Goal: Information Seeking & Learning: Learn about a topic

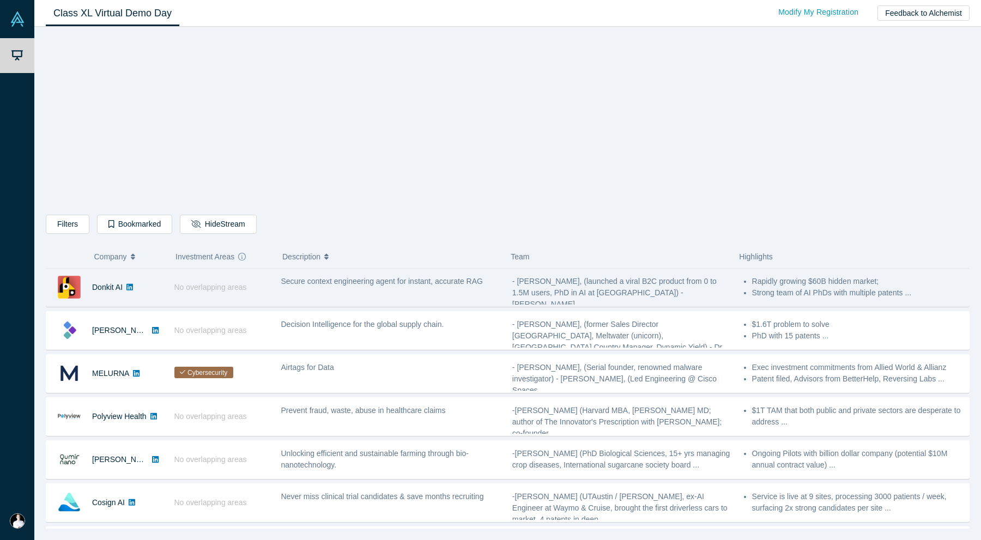
click at [445, 290] on div "Secure context engineering agent for instant, accurate RAG" at bounding box center [390, 287] width 231 height 34
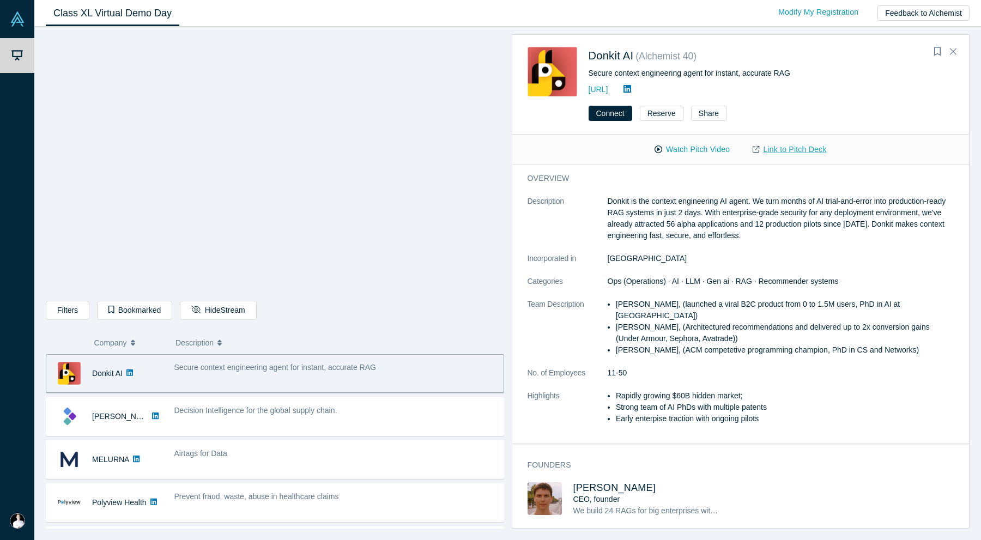
click at [763, 150] on link "Link to Pitch Deck" at bounding box center [789, 149] width 96 height 19
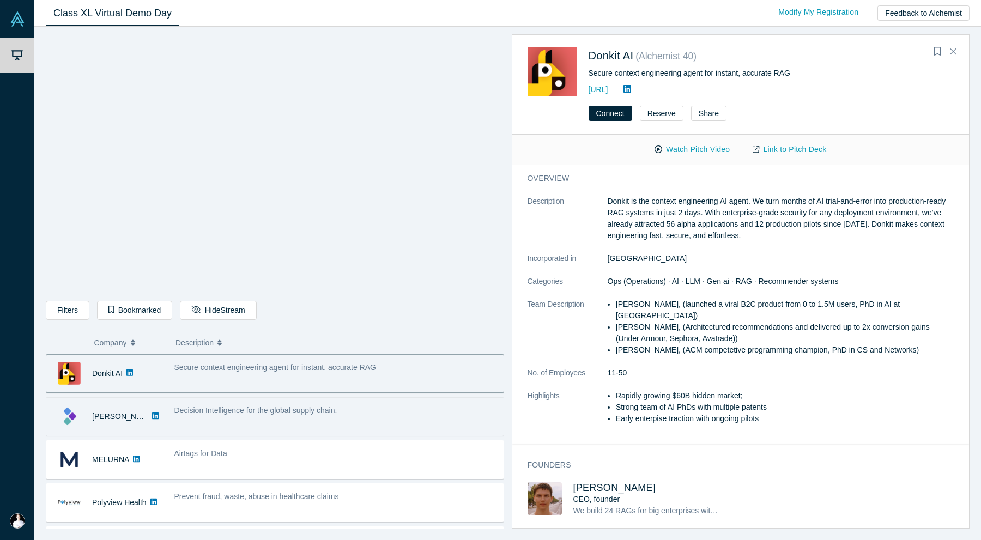
click at [371, 423] on div "Decision Intelligence for the global supply chain." at bounding box center [335, 416] width 335 height 34
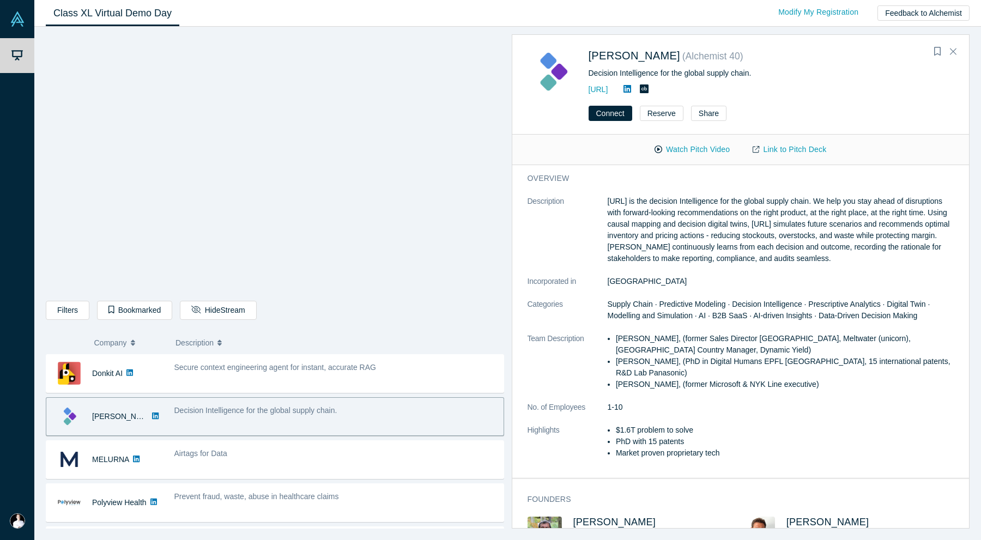
scroll to position [1, 0]
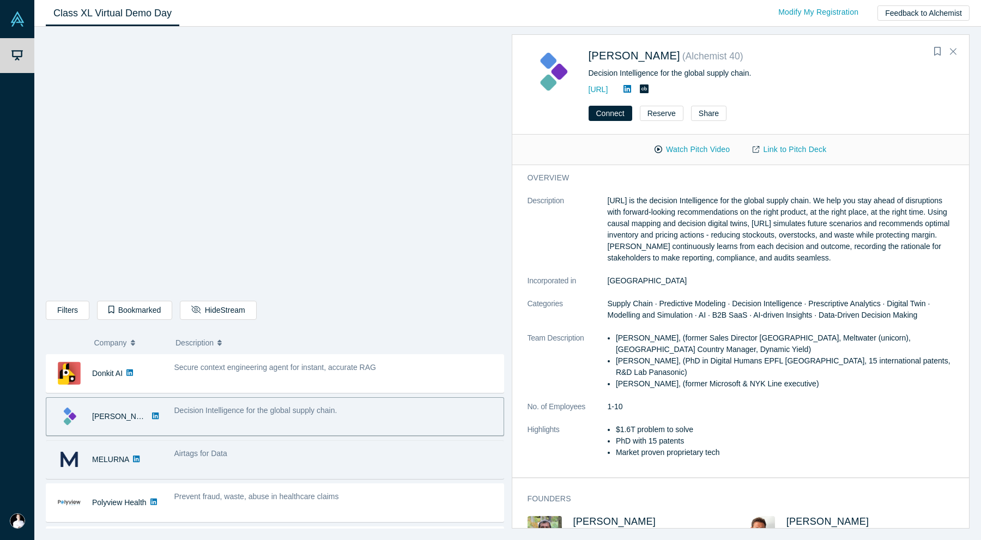
click at [299, 455] on div "Airtags for Data" at bounding box center [336, 453] width 324 height 11
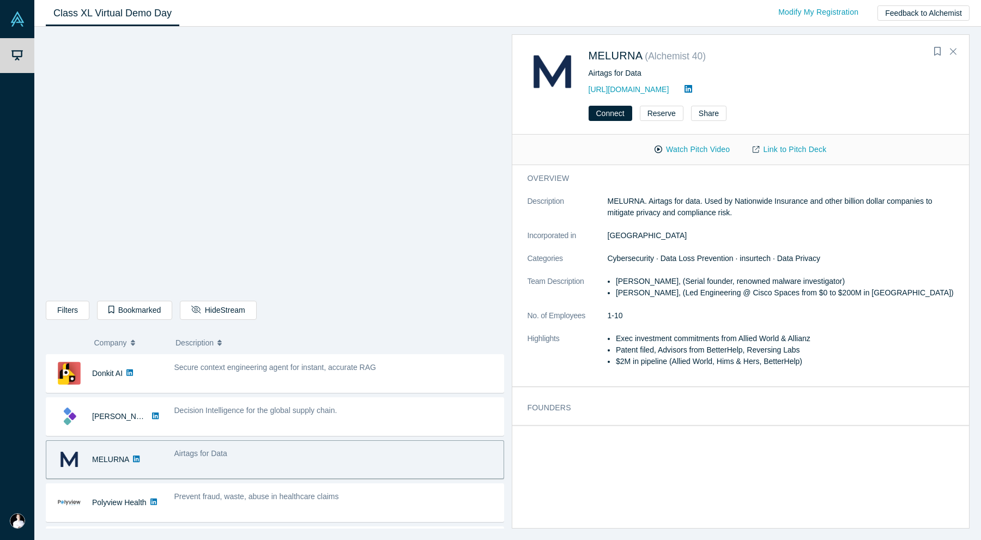
scroll to position [0, 0]
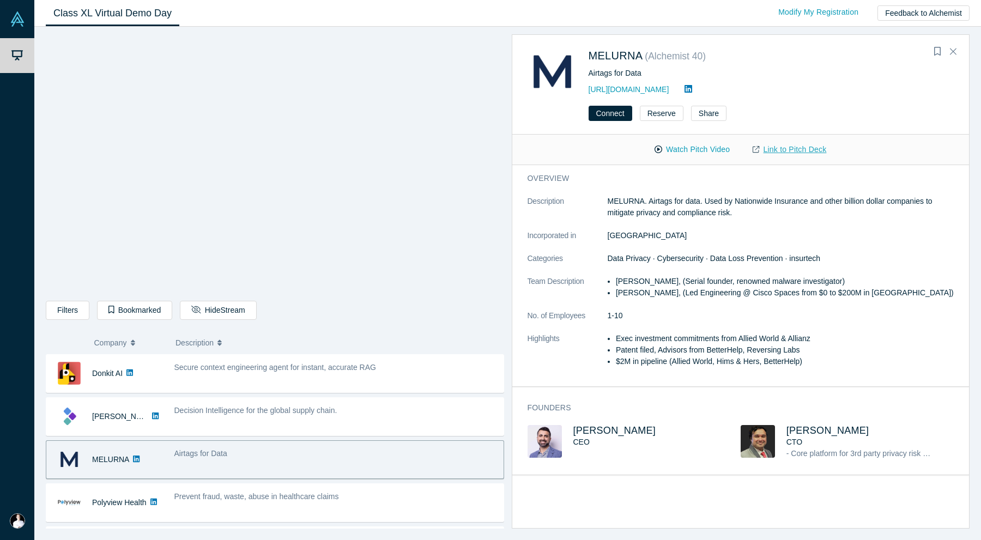
click at [785, 151] on link "Link to Pitch Deck" at bounding box center [789, 149] width 96 height 19
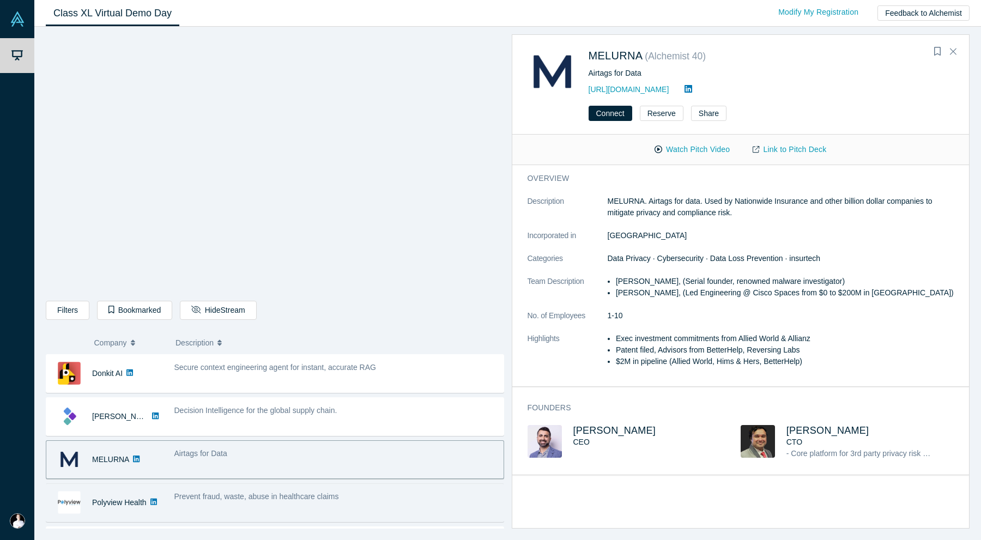
click at [214, 496] on span "Prevent fraud, waste, abuse in healthcare claims" at bounding box center [256, 496] width 165 height 9
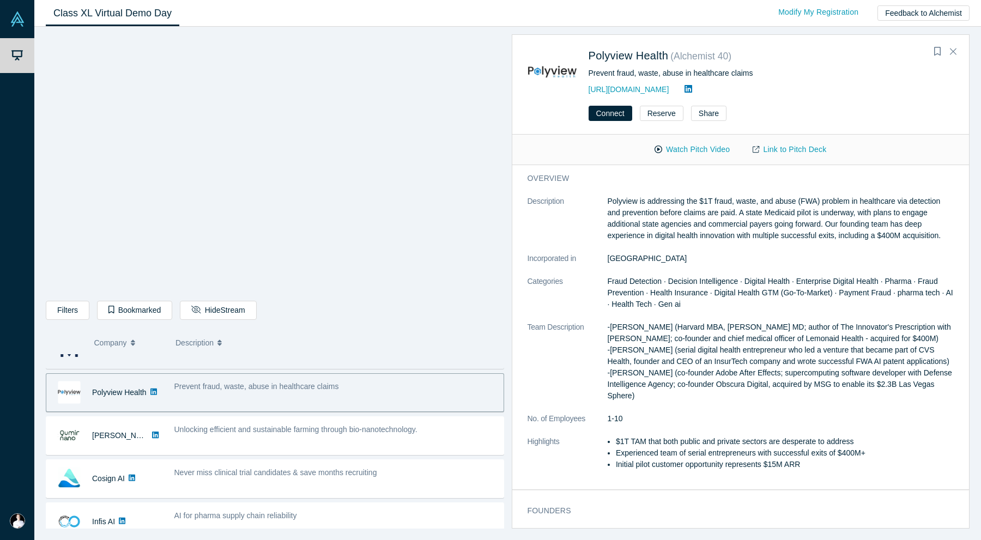
scroll to position [111, 0]
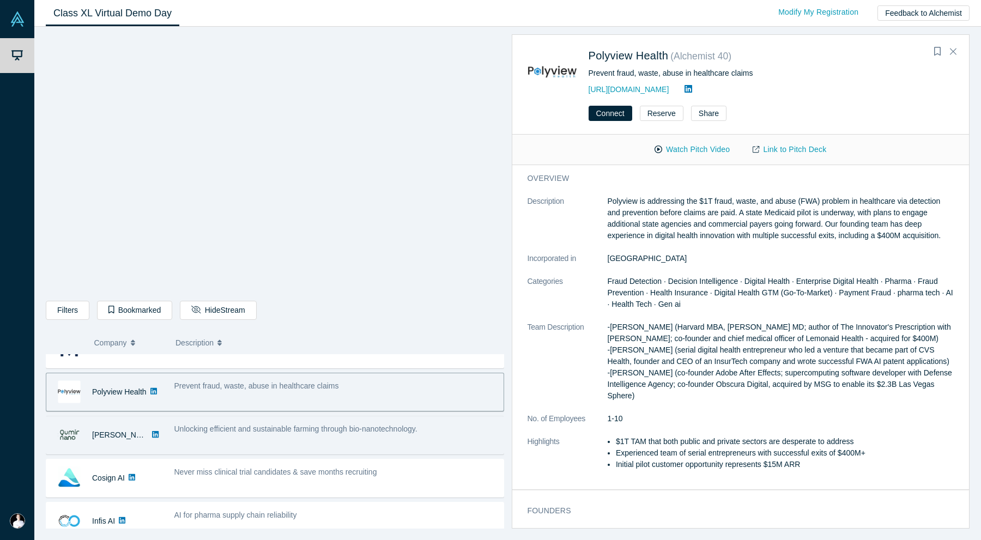
click at [242, 433] on span "Unlocking efficient and sustainable farming through bio-nanotechnology." at bounding box center [295, 428] width 243 height 9
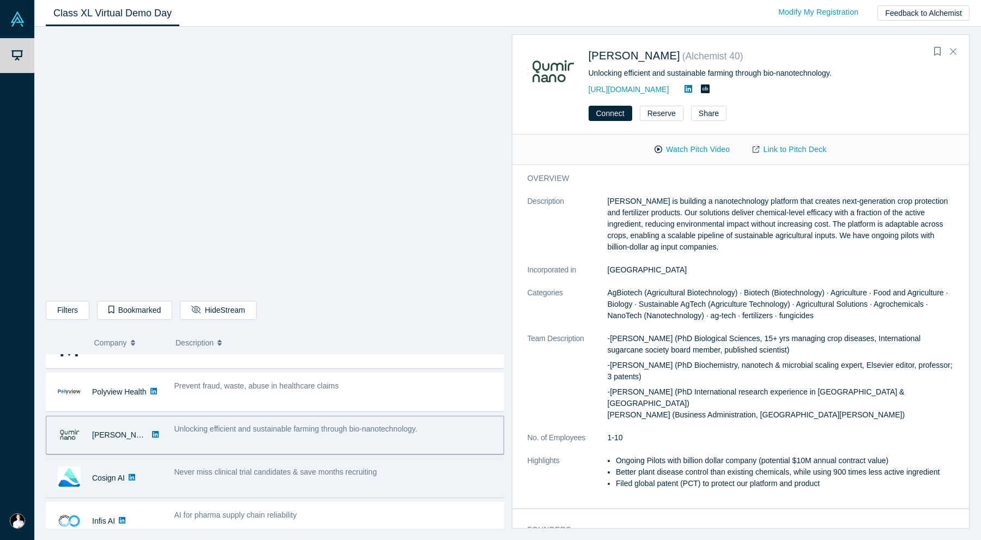
click at [271, 475] on span "Never miss clinical trial candidates & save months recruiting" at bounding box center [275, 471] width 203 height 9
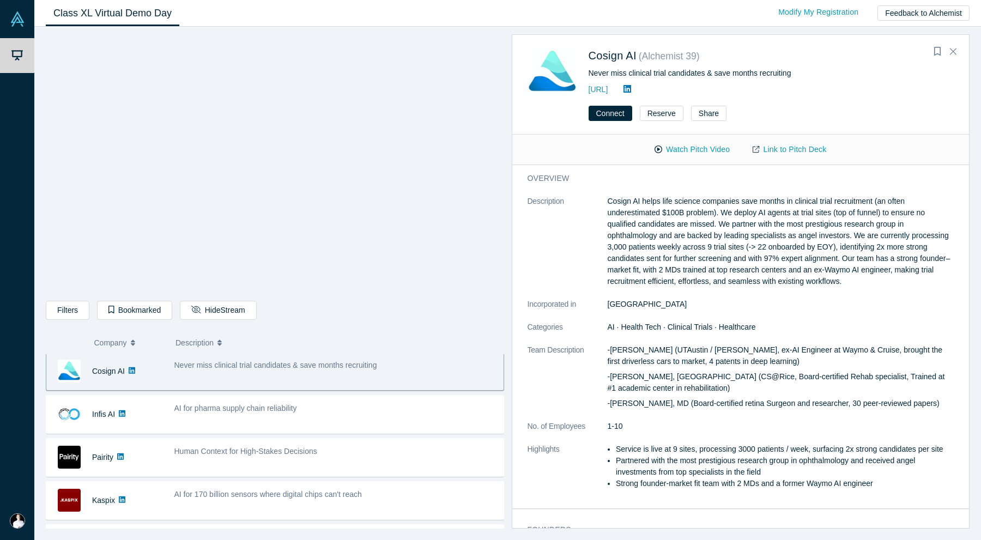
scroll to position [247, 0]
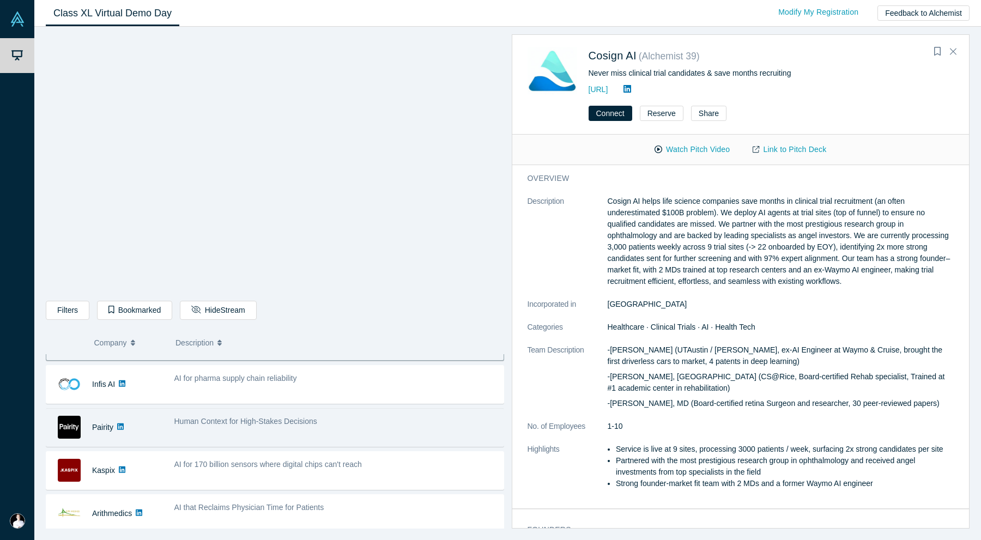
click at [302, 435] on div "Human Context for High-Stakes Decisions" at bounding box center [335, 427] width 335 height 34
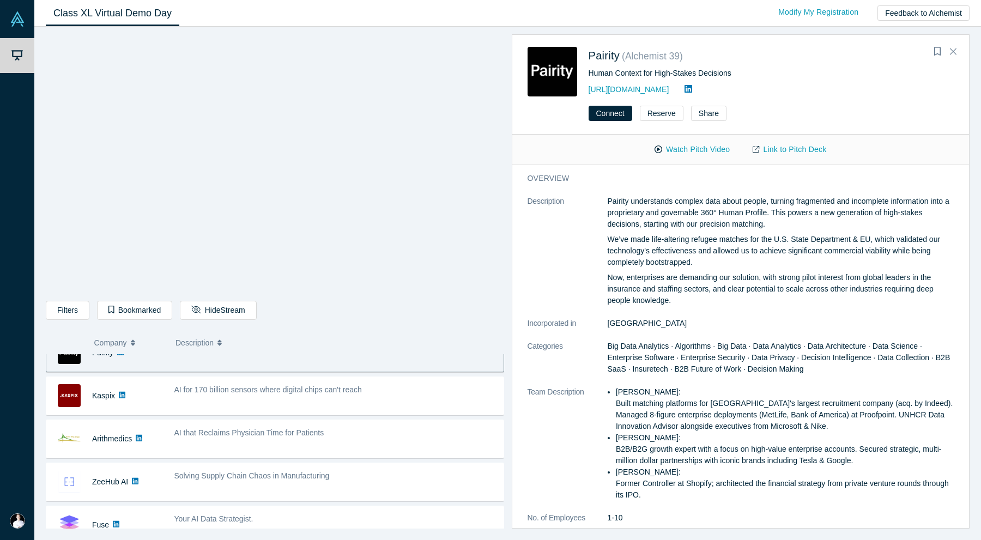
scroll to position [329, 0]
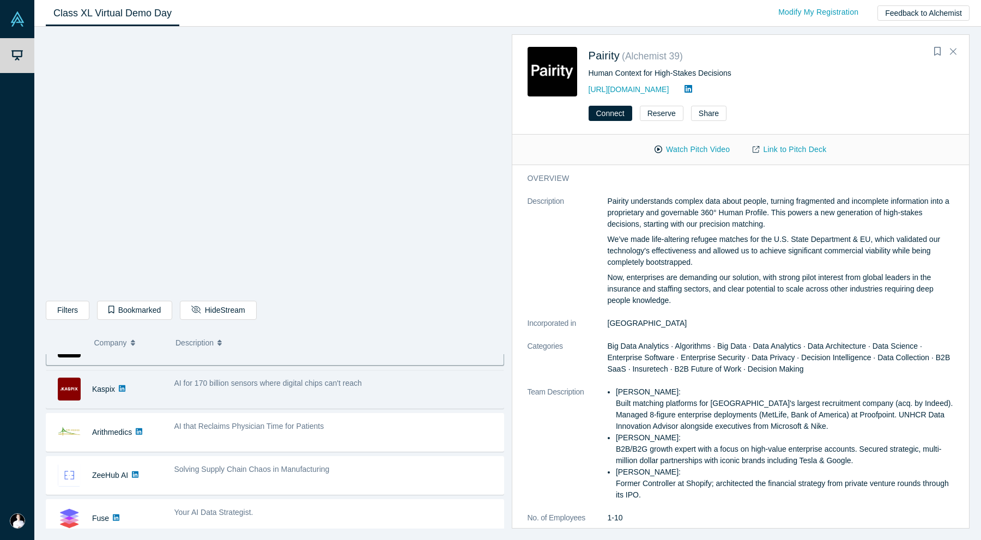
click at [398, 392] on div "AI for 170 billion sensors where digital chips can't reach" at bounding box center [335, 389] width 335 height 34
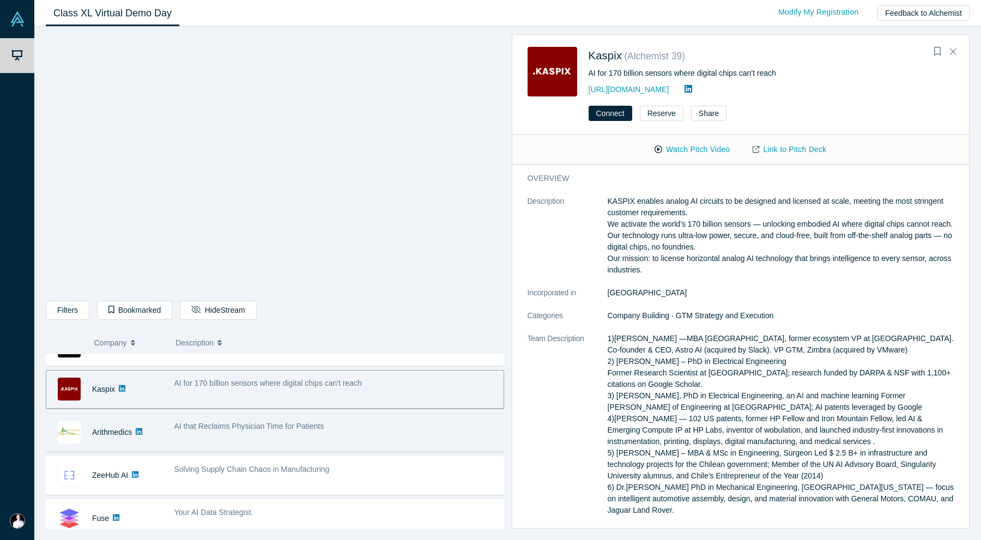
click at [350, 424] on div "AI that Reclaims Physician Time for Patients" at bounding box center [336, 426] width 324 height 11
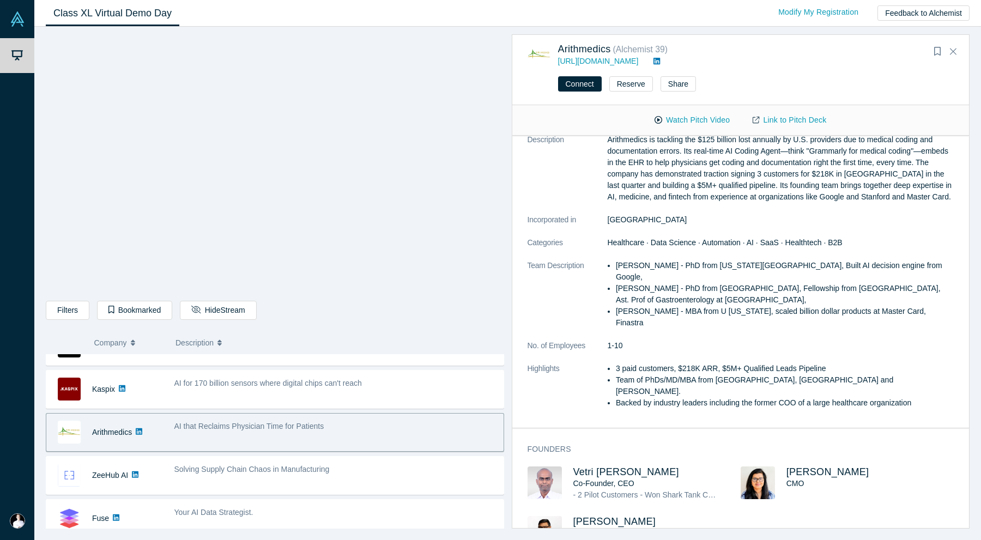
scroll to position [36, 0]
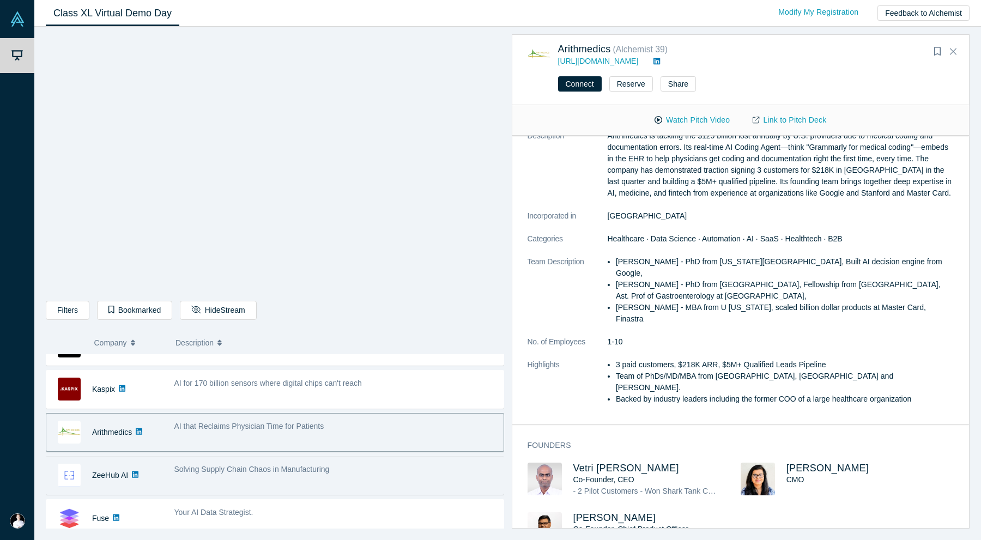
click at [310, 469] on span "Solving Supply Chain Chaos in Manufacturing" at bounding box center [251, 469] width 155 height 9
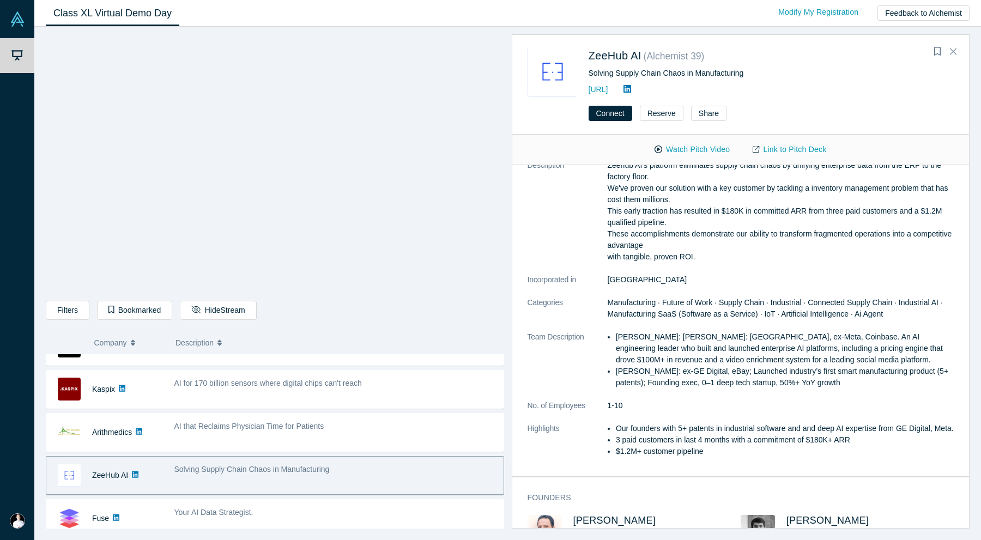
scroll to position [429, 0]
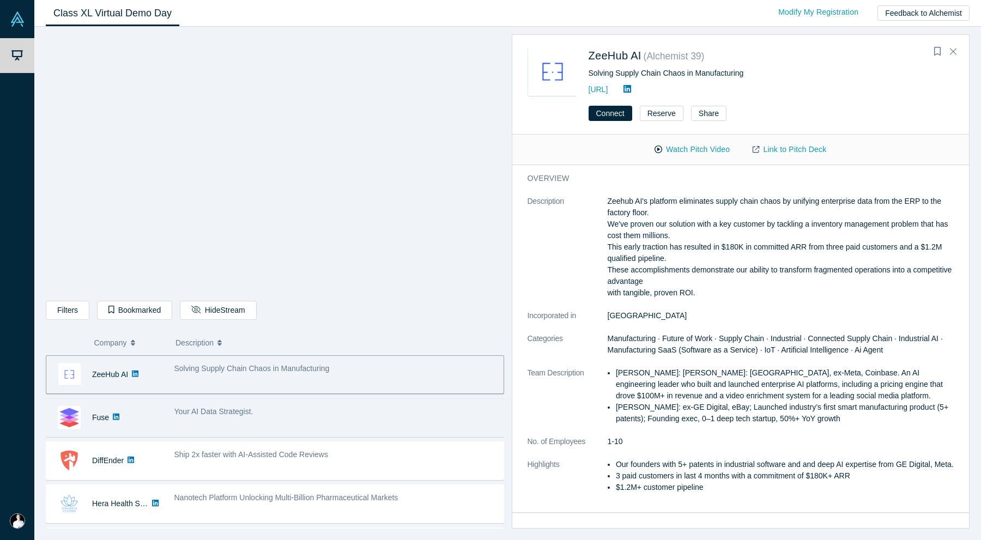
click at [308, 426] on div "Your AI Data Strategist." at bounding box center [335, 417] width 335 height 34
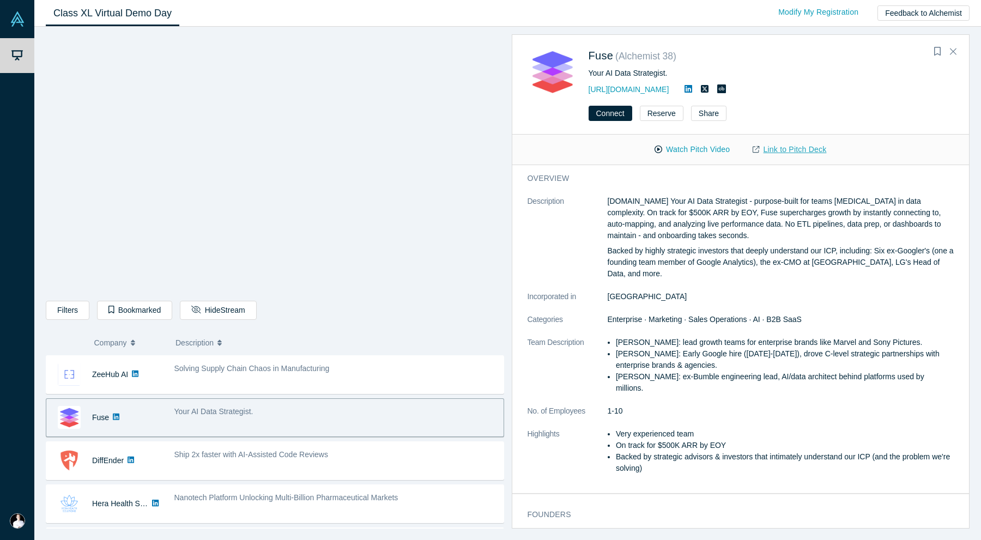
click at [785, 147] on link "Link to Pitch Deck" at bounding box center [789, 149] width 96 height 19
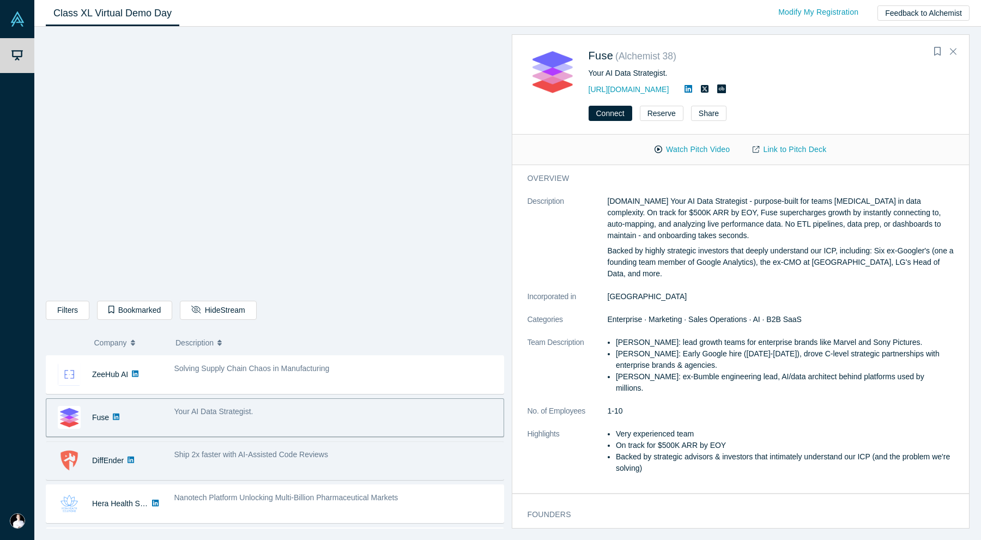
click at [369, 452] on div "Ship 2x faster with AI-Assisted Code Reviews" at bounding box center [336, 454] width 324 height 11
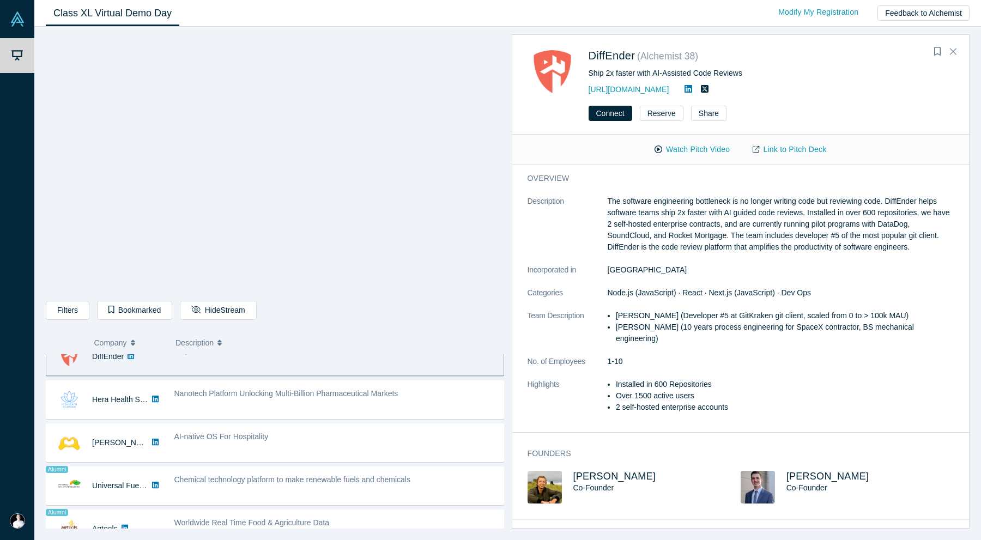
scroll to position [534, 0]
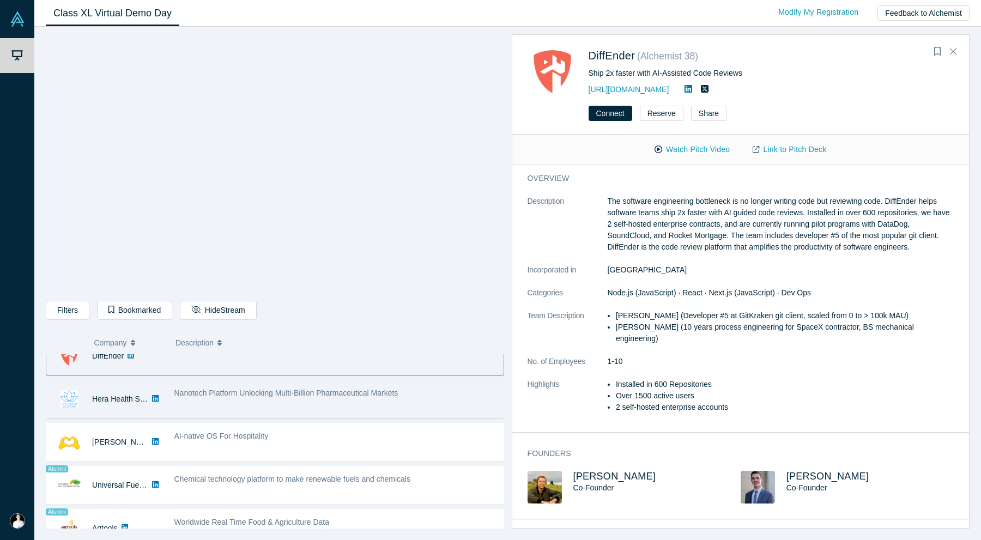
click at [390, 404] on div "Nanotech Platform Unlocking Multi-Billion Pharmaceutical Markets" at bounding box center [335, 399] width 335 height 34
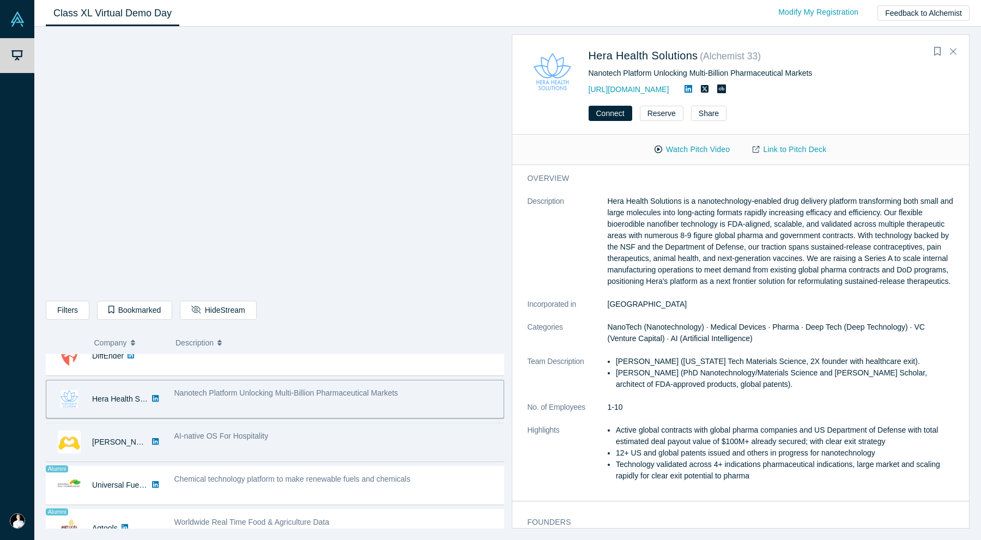
click at [384, 440] on div "AI-native OS For Hospitality" at bounding box center [336, 435] width 324 height 11
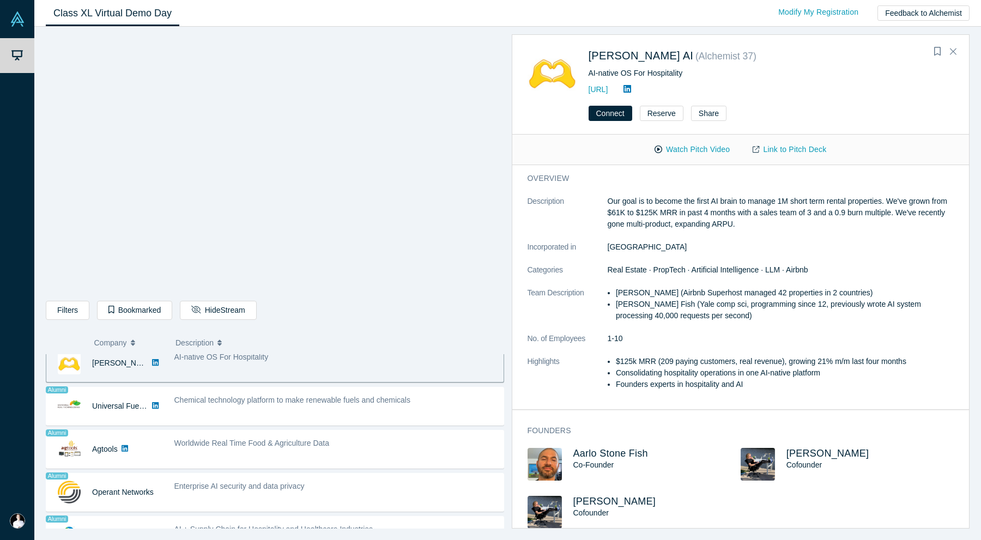
scroll to position [615, 0]
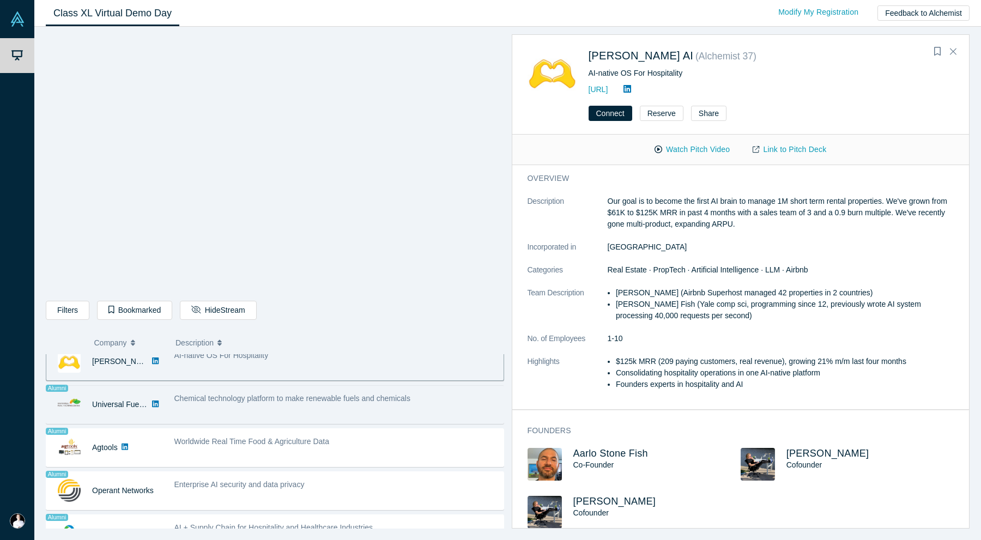
click at [378, 406] on div "Chemical technology platform to make renewable fuels and chemicals" at bounding box center [335, 404] width 335 height 34
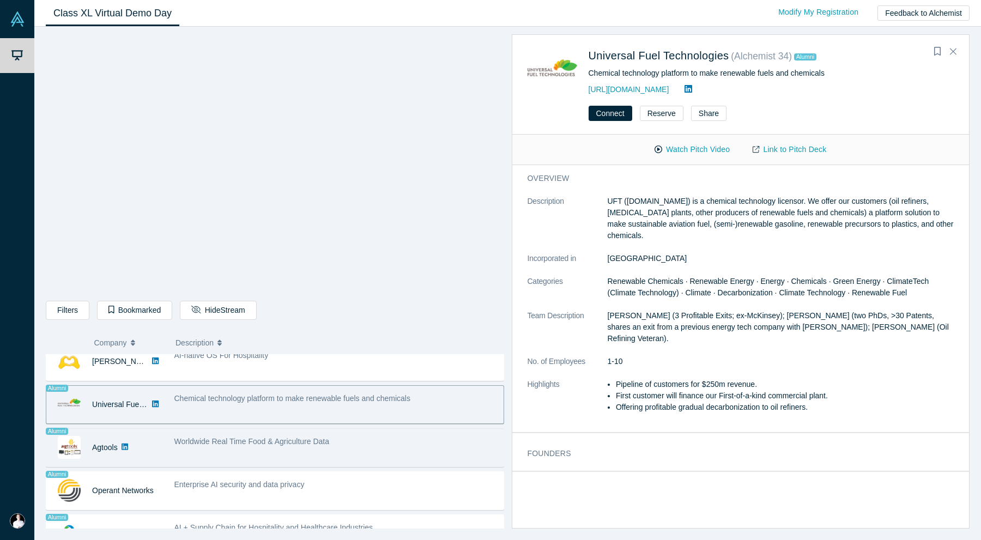
click at [380, 448] on div "Worldwide Real Time Food & Agriculture Data" at bounding box center [335, 447] width 335 height 34
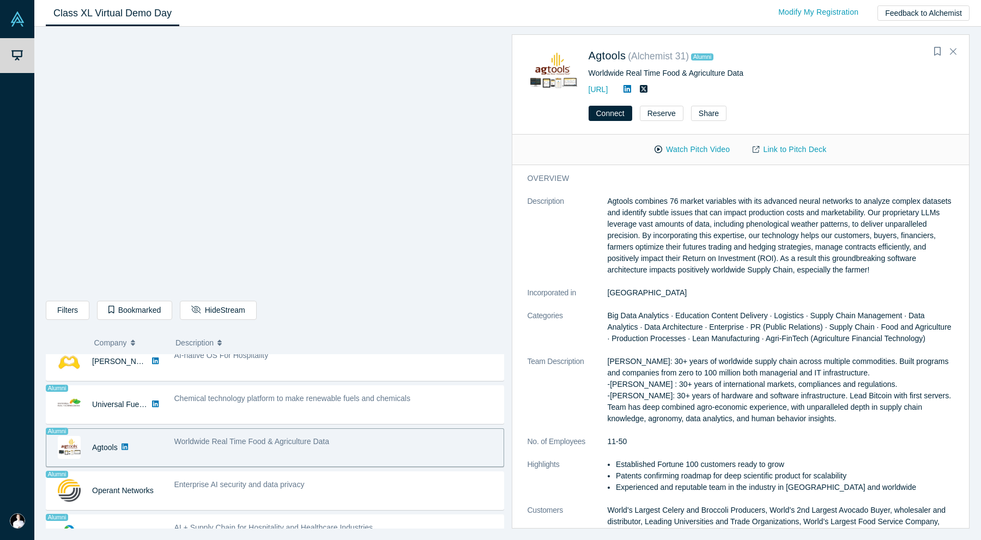
scroll to position [679, 0]
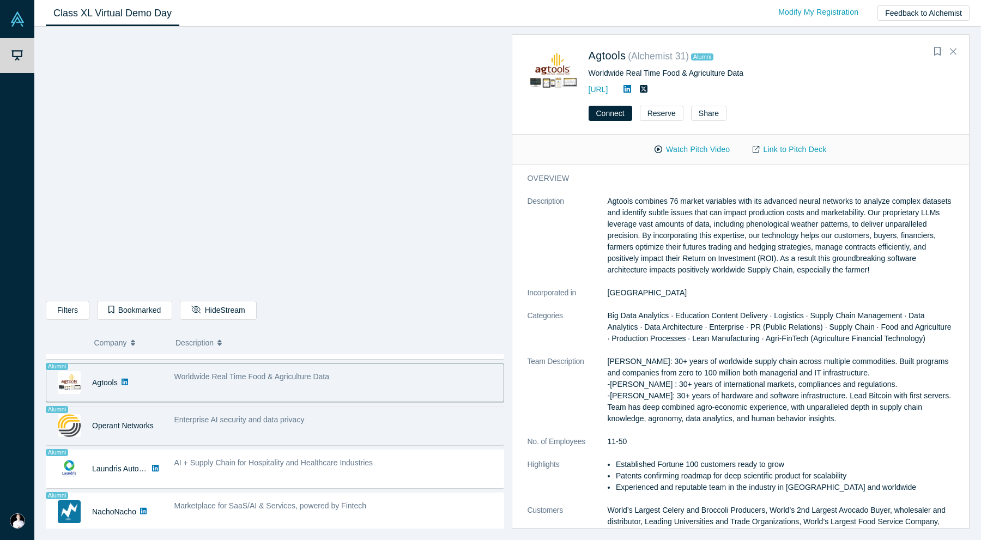
click at [389, 438] on div "Enterprise AI security and data privacy" at bounding box center [335, 426] width 335 height 34
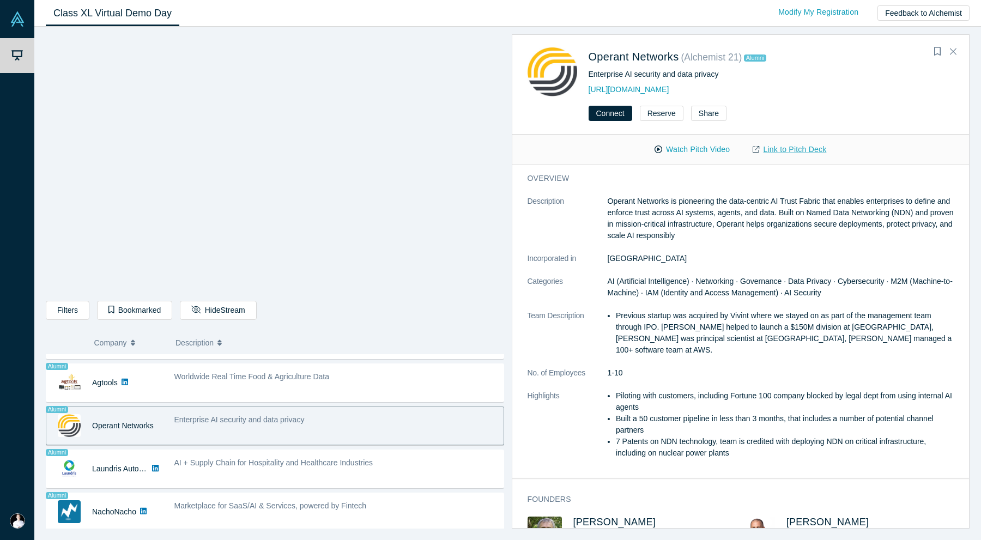
click at [779, 153] on link "Link to Pitch Deck" at bounding box center [789, 149] width 96 height 19
click at [939, 53] on icon "Bookmark" at bounding box center [937, 51] width 7 height 9
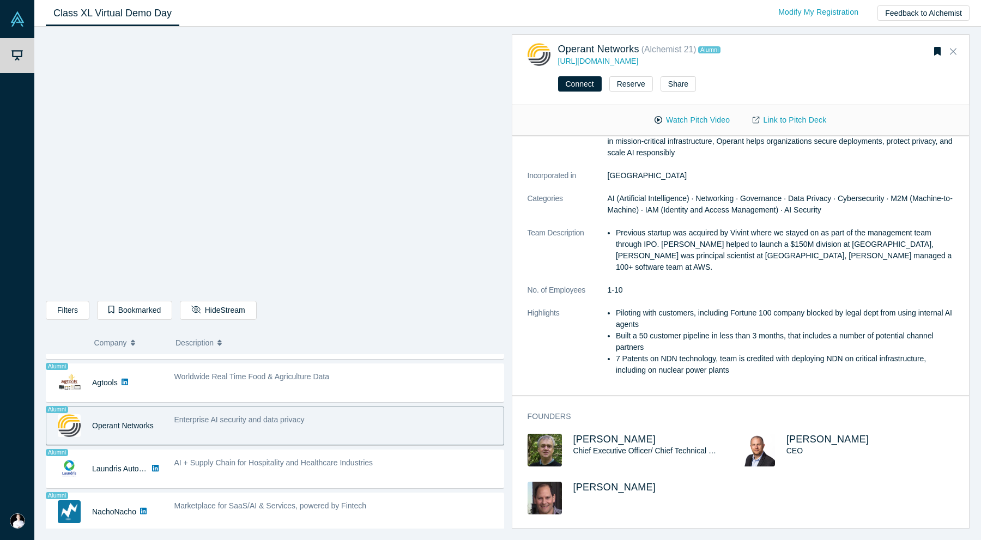
scroll to position [44, 0]
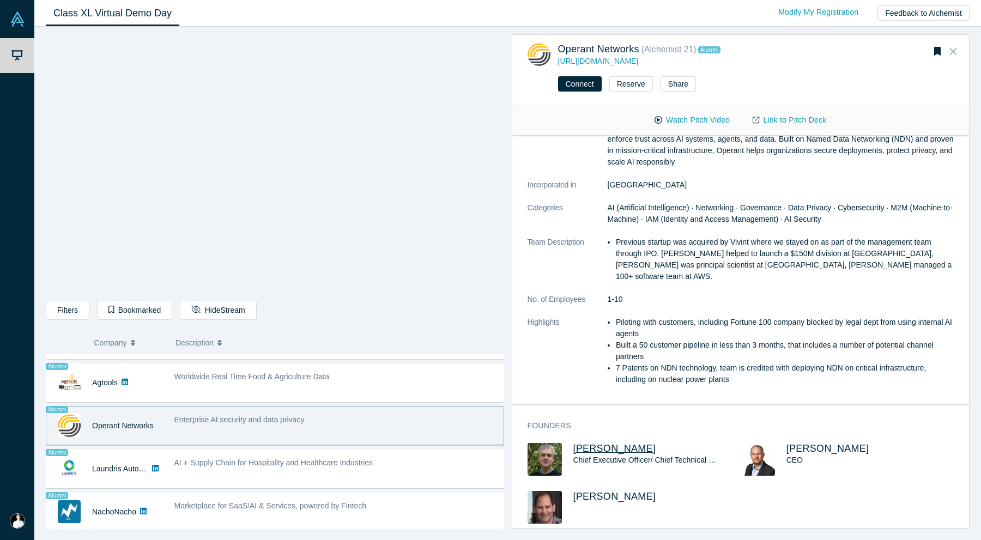
click at [584, 443] on span "[PERSON_NAME]" at bounding box center [614, 448] width 83 height 11
click at [792, 443] on span "[PERSON_NAME]" at bounding box center [827, 448] width 83 height 11
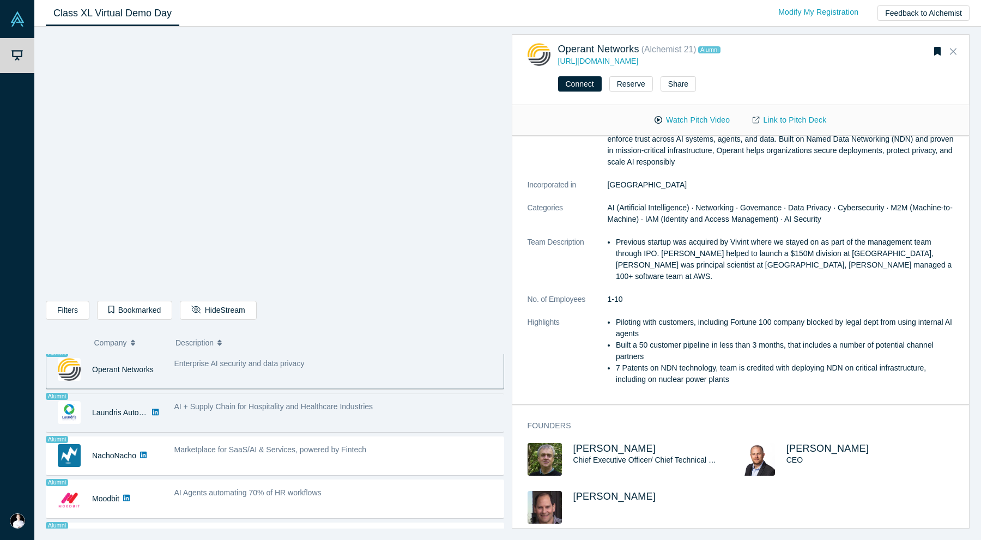
scroll to position [732, 0]
click at [277, 414] on span "AI + Supply Chain for Hospitality and Healthcare Industries" at bounding box center [273, 409] width 199 height 9
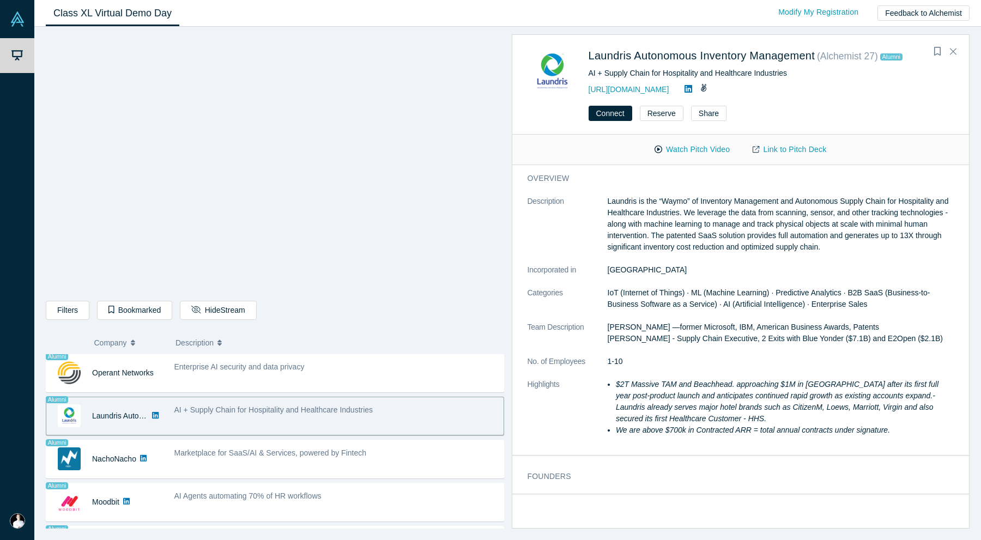
scroll to position [0, 0]
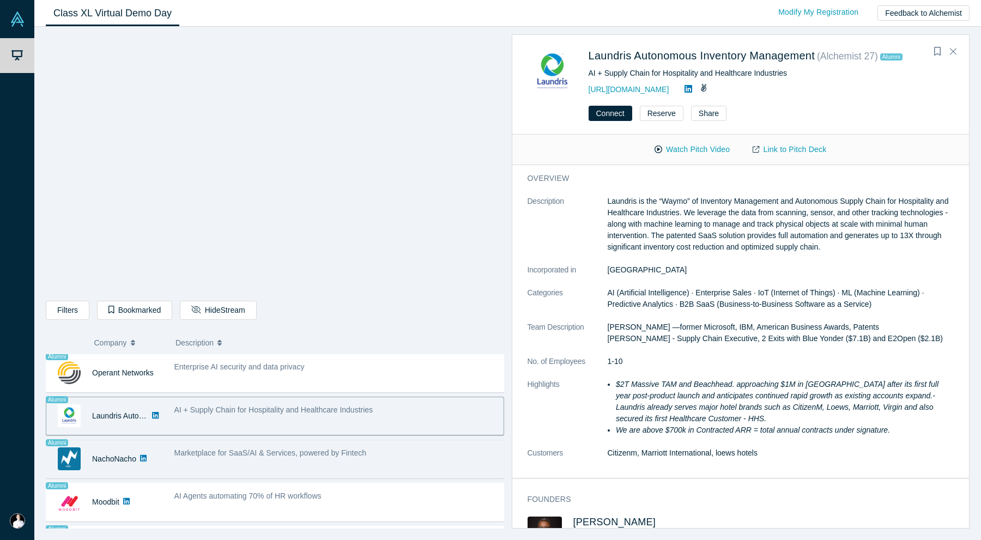
click at [292, 452] on span "Marketplace for SaaS/AI & Services, powered by Fintech" at bounding box center [270, 452] width 192 height 9
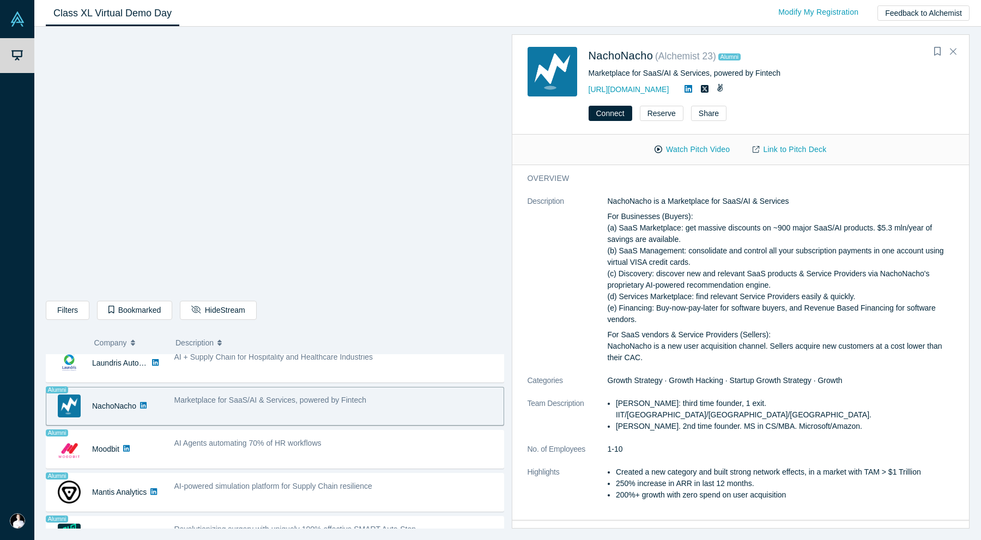
scroll to position [801, 0]
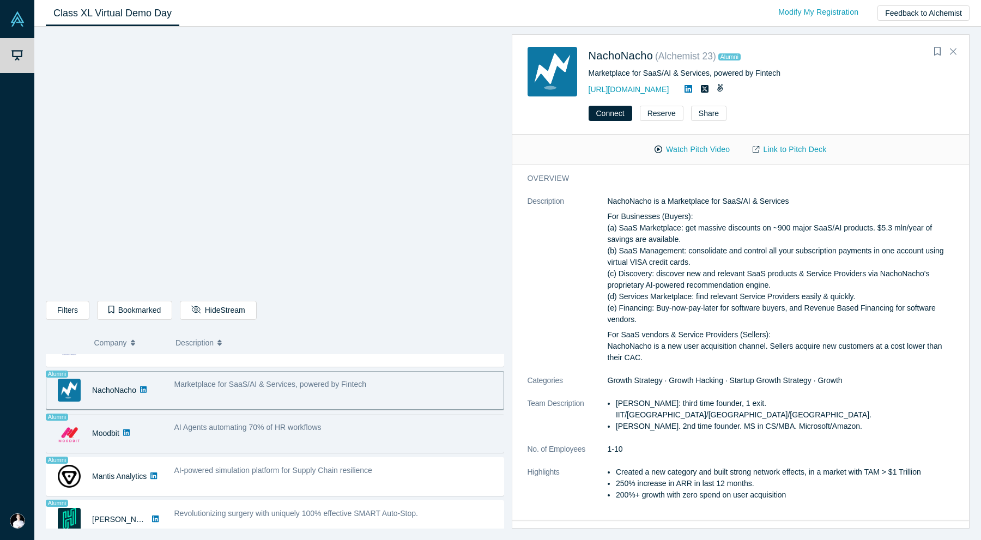
click at [279, 435] on div "AI Agents automating 70% of HR workflows" at bounding box center [335, 433] width 335 height 34
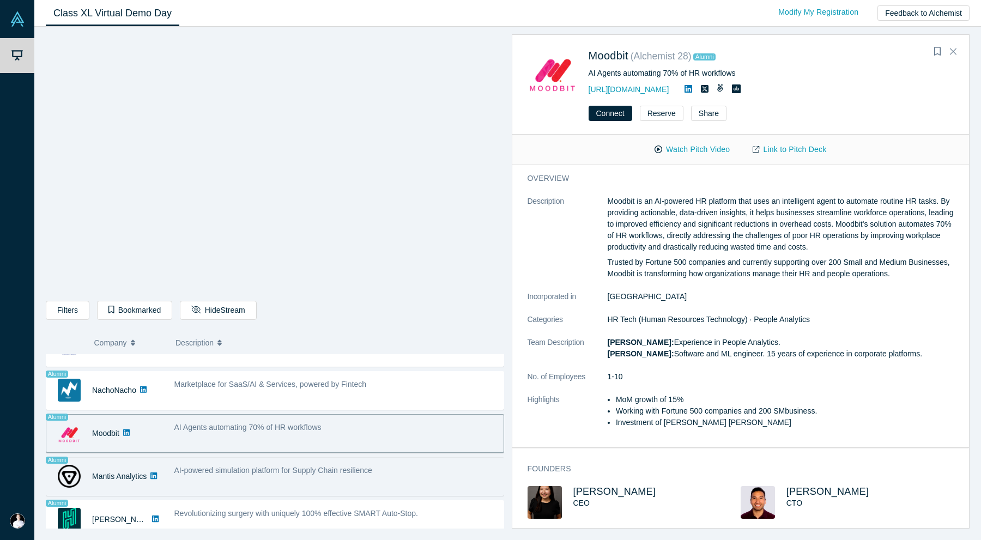
click at [278, 479] on div "AI-powered simulation platform for Supply Chain resilience" at bounding box center [335, 476] width 335 height 34
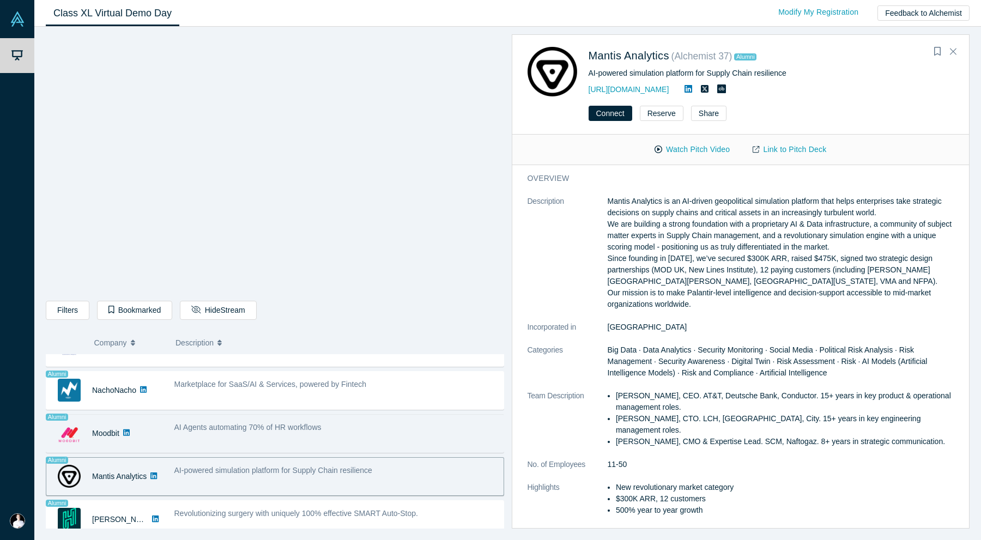
click at [268, 449] on div "AI Agents automating 70% of HR workflows" at bounding box center [335, 433] width 335 height 34
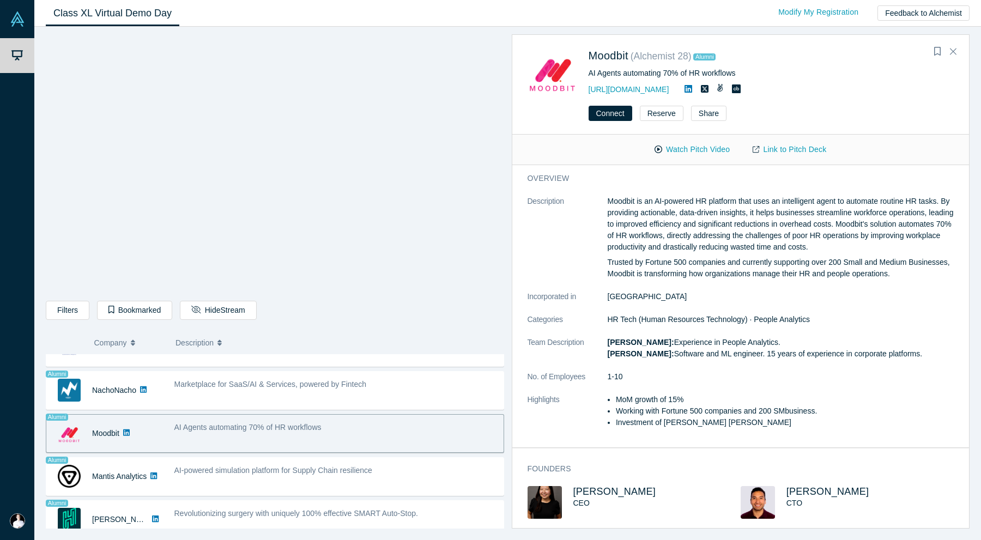
scroll to position [858, 0]
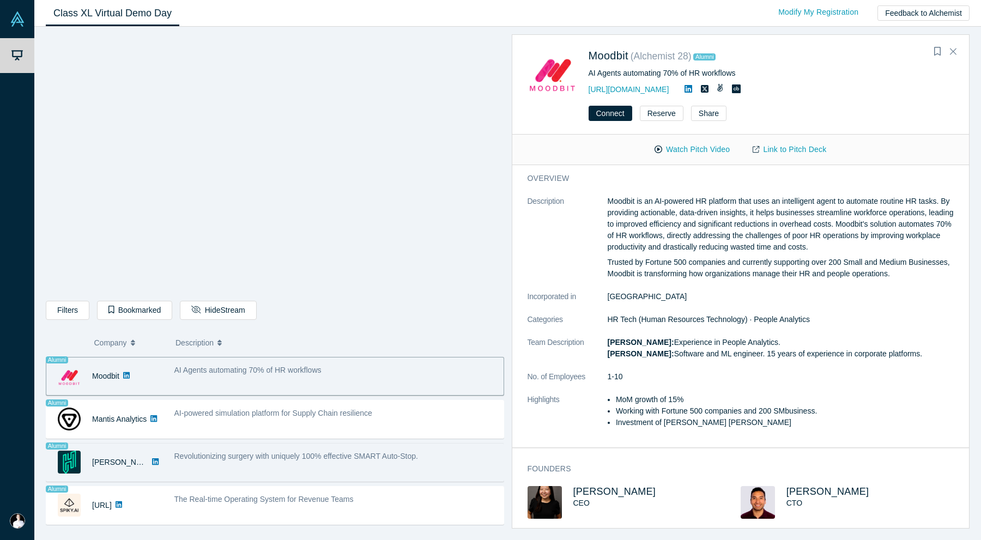
click at [259, 459] on span "Revolutionizing surgery with uniquely 100% effective SMART Auto-Stop." at bounding box center [296, 456] width 244 height 9
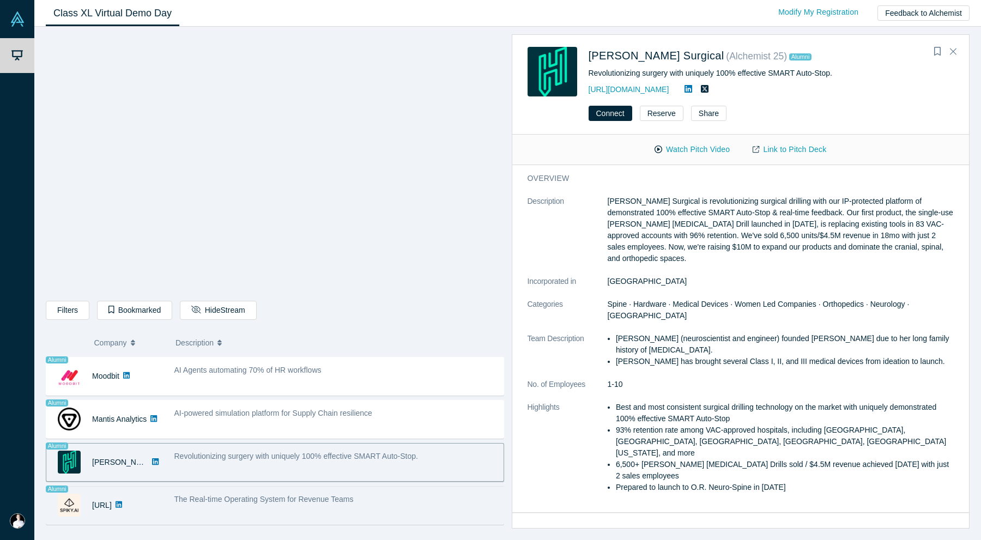
click at [248, 495] on span "The Real-time Operating System for Revenue Teams" at bounding box center [263, 499] width 179 height 9
